Goal: Task Accomplishment & Management: Use online tool/utility

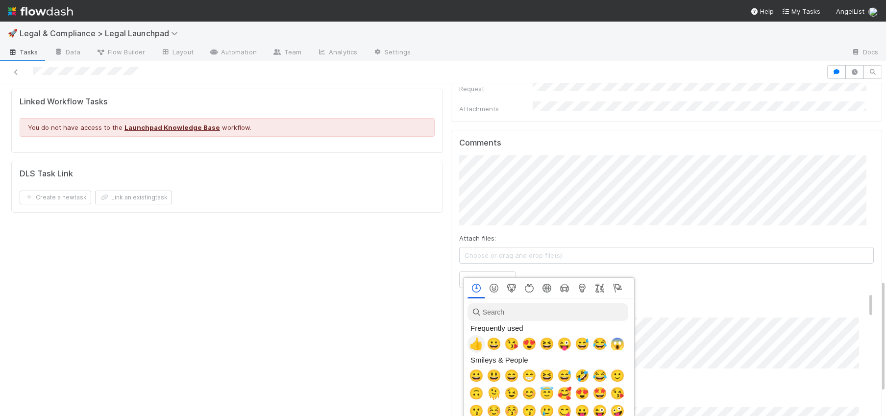
click at [475, 348] on span "👍" at bounding box center [476, 344] width 15 height 14
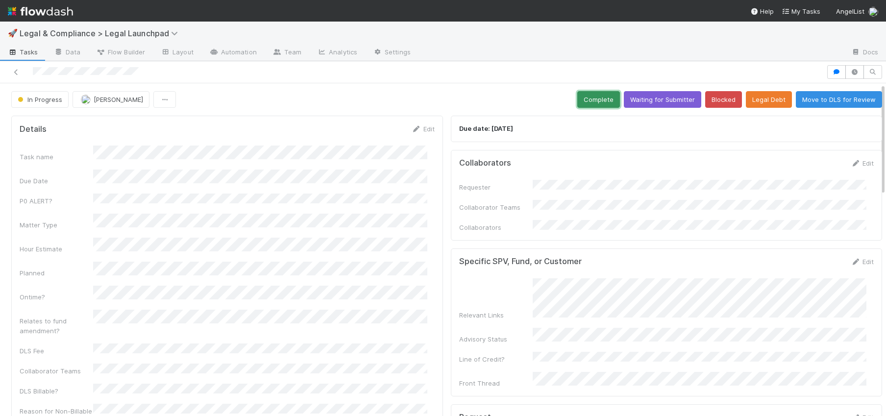
click at [582, 100] on button "Complete" at bounding box center [598, 99] width 43 height 17
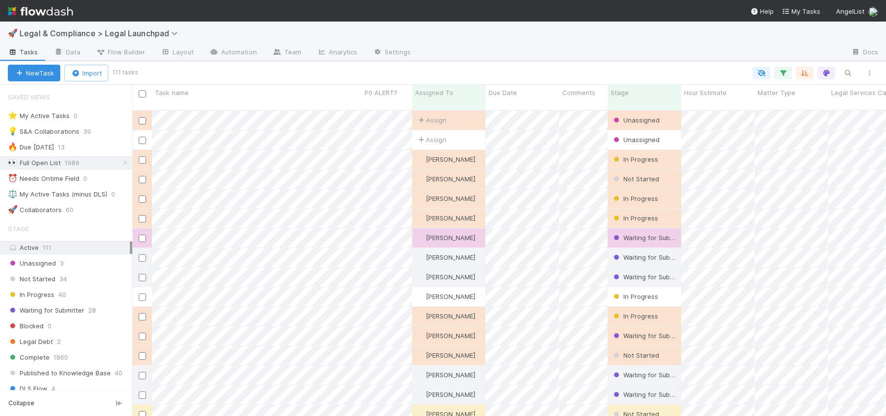
scroll to position [8, 8]
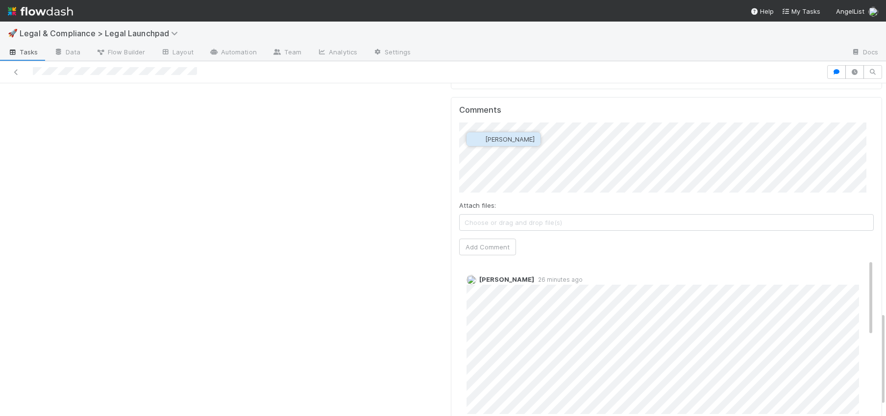
click at [496, 140] on span "[PERSON_NAME]" at bounding box center [510, 139] width 50 height 8
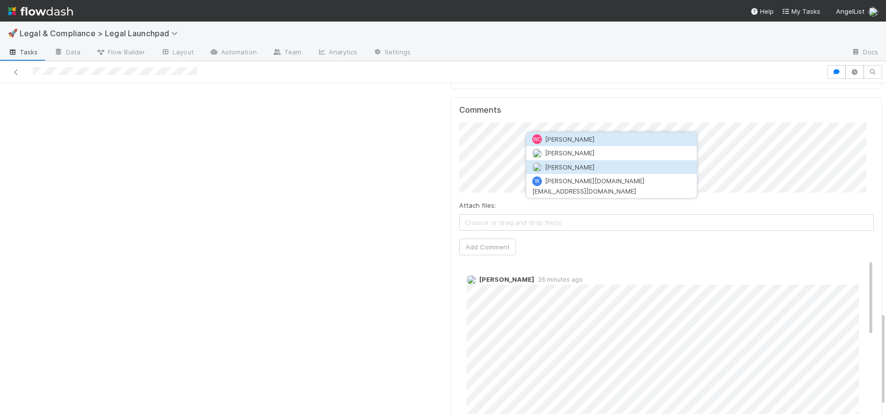
click at [554, 169] on span "William Rosean" at bounding box center [570, 167] width 50 height 8
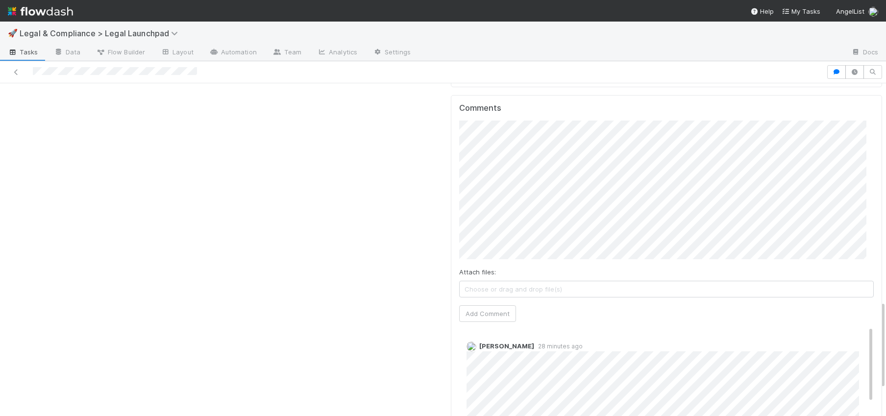
scroll to position [832, 0]
click at [493, 292] on button "Add Comment" at bounding box center [487, 300] width 57 height 17
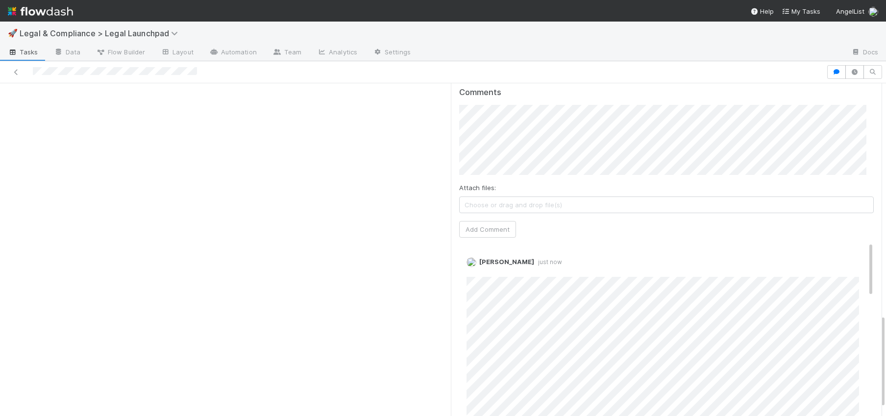
scroll to position [854, 0]
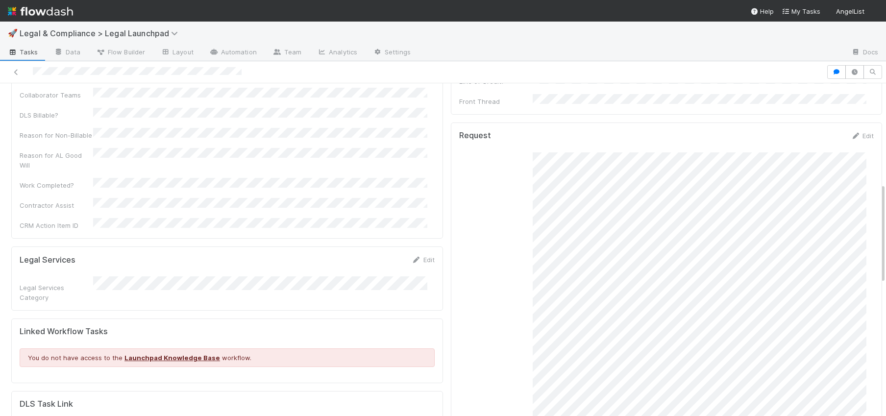
scroll to position [331, 0]
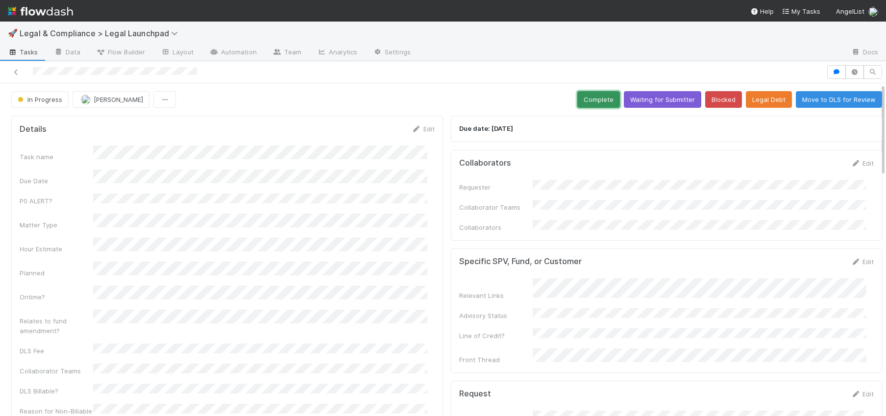
click at [582, 103] on button "Complete" at bounding box center [598, 99] width 43 height 17
